Goal: Find contact information: Find contact information

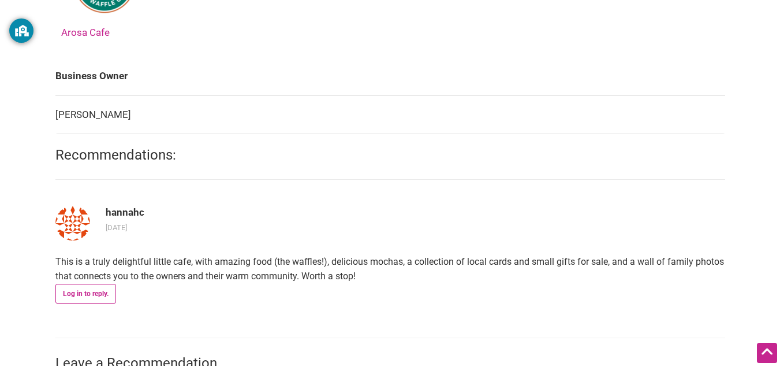
scroll to position [714, 0]
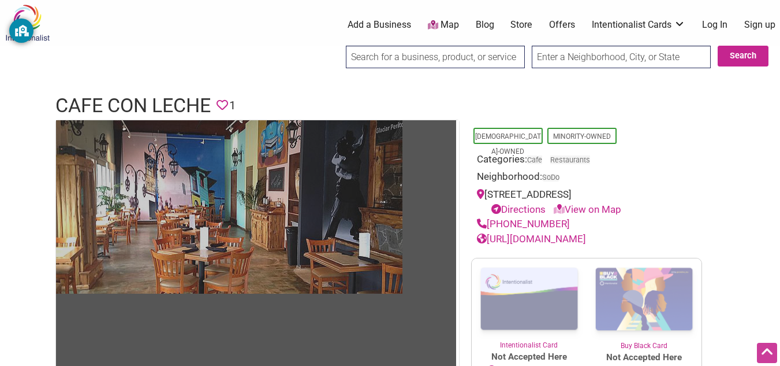
scroll to position [1, 0]
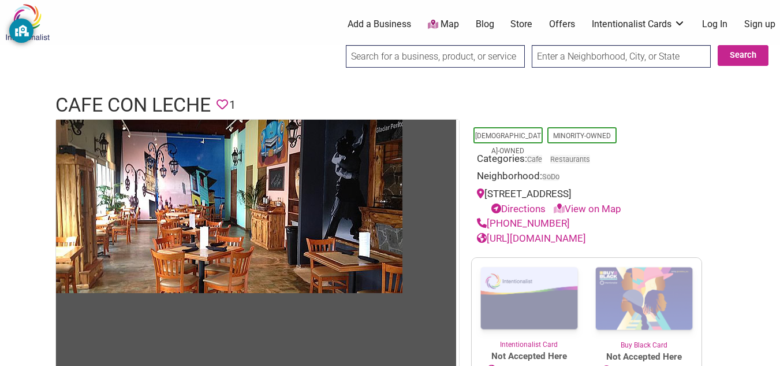
drag, startPoint x: 633, startPoint y: 194, endPoint x: 625, endPoint y: 192, distance: 7.7
drag, startPoint x: 625, startPoint y: 192, endPoint x: 643, endPoint y: 195, distance: 17.5
click at [643, 195] on div "[STREET_ADDRESS] Directions View on Map" at bounding box center [586, 201] width 219 height 29
click at [617, 207] on link "View on Map" at bounding box center [588, 209] width 68 height 12
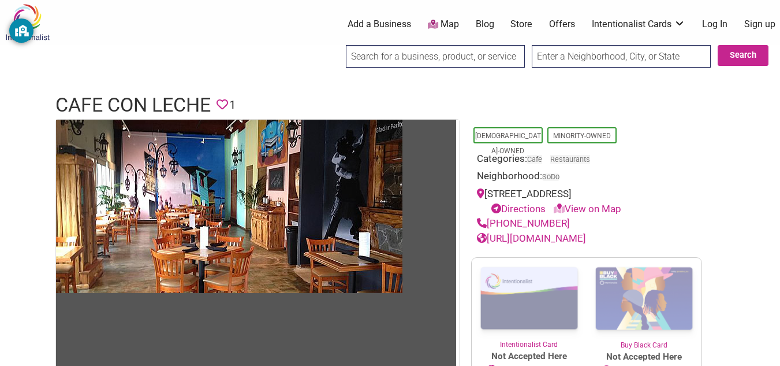
click at [617, 207] on link "View on Map" at bounding box center [588, 209] width 68 height 12
click at [648, 187] on div "[STREET_ADDRESS] Directions View on Map" at bounding box center [586, 201] width 219 height 29
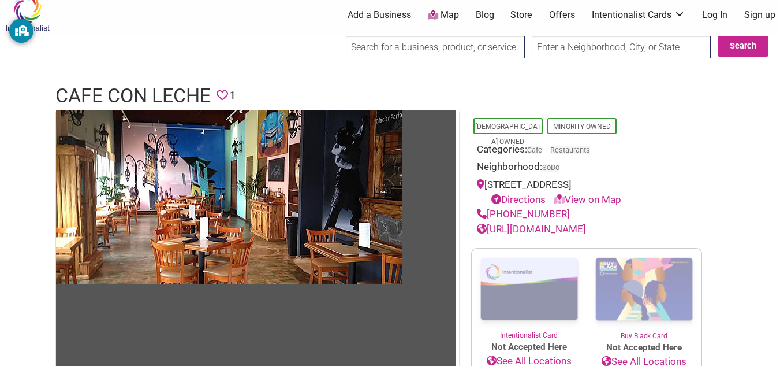
scroll to position [11, 0]
click at [615, 199] on link "View on Map" at bounding box center [588, 199] width 68 height 12
click at [606, 196] on link "View on Map" at bounding box center [588, 199] width 68 height 12
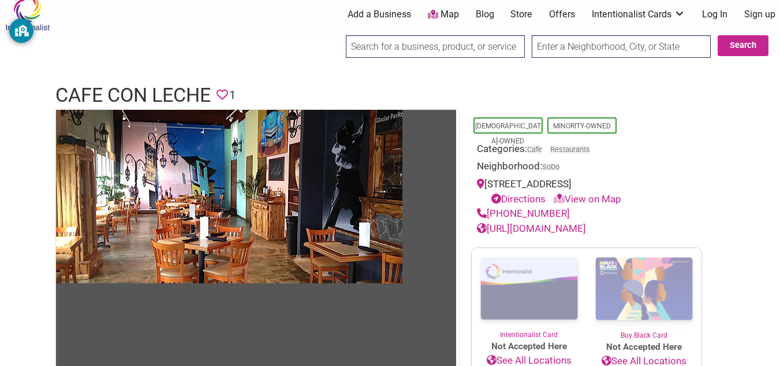
click at [606, 196] on link "View on Map" at bounding box center [588, 199] width 68 height 12
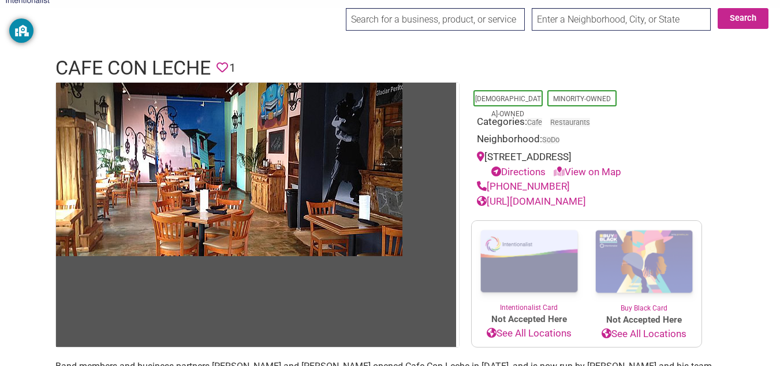
click at [610, 169] on link "View on Map" at bounding box center [588, 172] width 68 height 12
click at [528, 170] on link "Directions" at bounding box center [518, 172] width 54 height 12
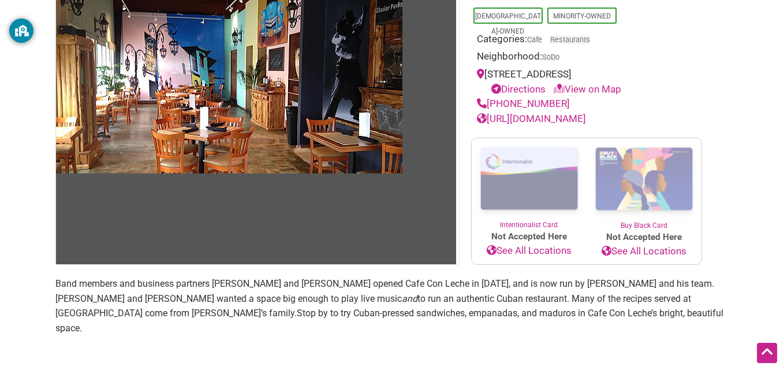
scroll to position [119, 0]
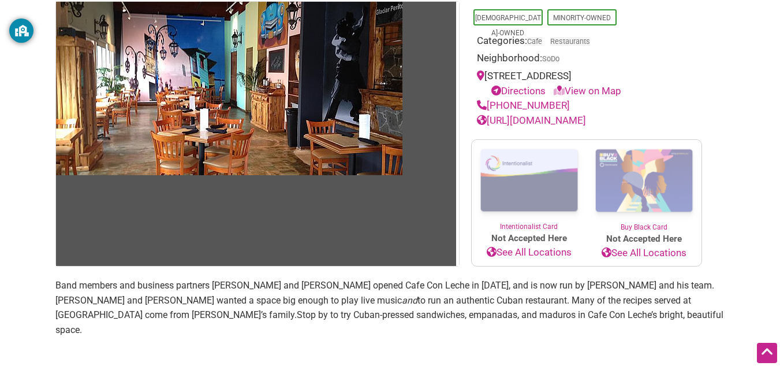
drag, startPoint x: 635, startPoint y: 74, endPoint x: 477, endPoint y: 72, distance: 157.7
click at [477, 72] on div "[STREET_ADDRESS] Directions View on Map" at bounding box center [586, 83] width 219 height 29
copy div "[STREET_ADDRESS]"
click at [472, 35] on div "[DEMOGRAPHIC_DATA]-Owned Minority-Owned Categories: Cafe Restaurants Neighborho…" at bounding box center [586, 64] width 231 height 127
